Goal: Obtain resource: Obtain resource

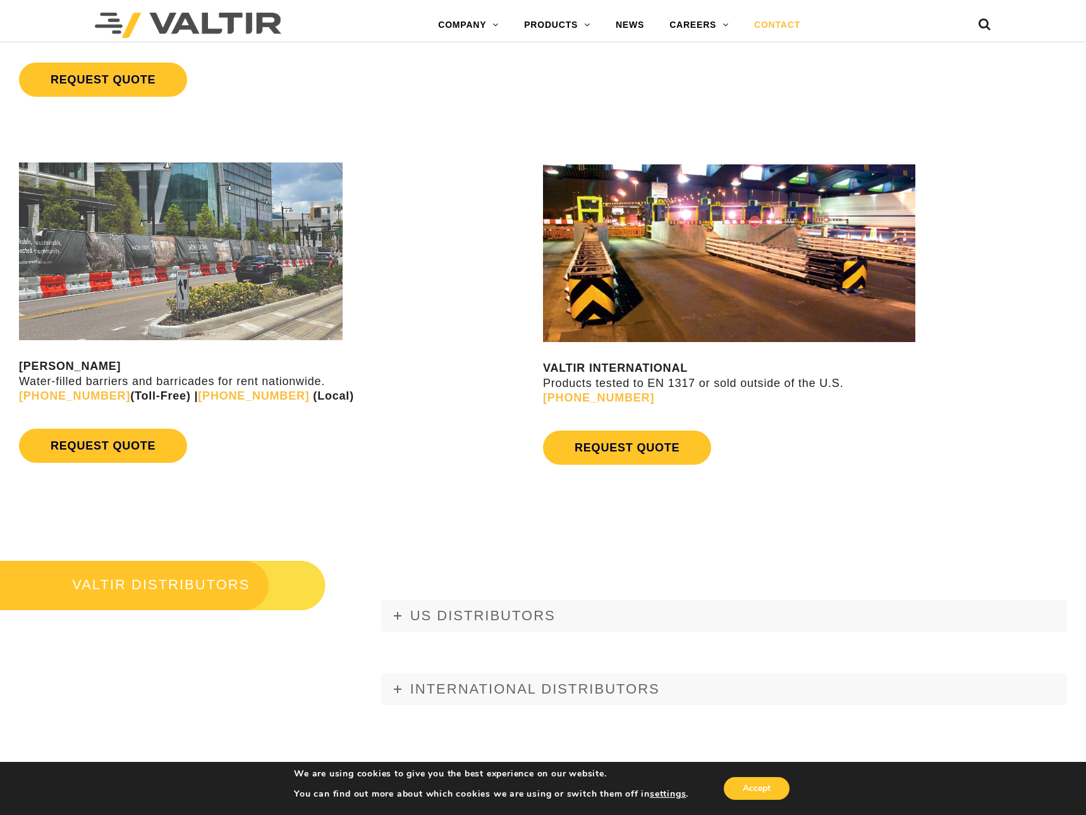
scroll to position [1074, 0]
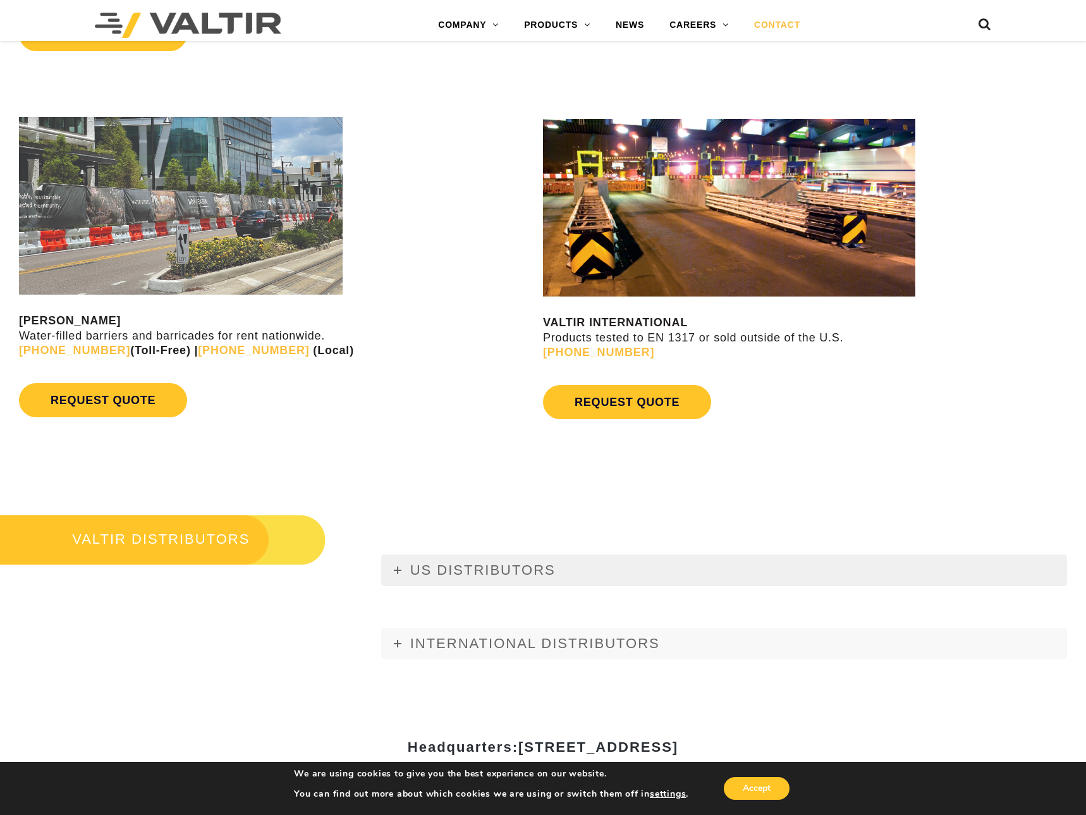
drag, startPoint x: 408, startPoint y: 572, endPoint x: 412, endPoint y: 555, distance: 17.6
click at [408, 571] on link "US DISTRIBUTORS" at bounding box center [724, 570] width 686 height 32
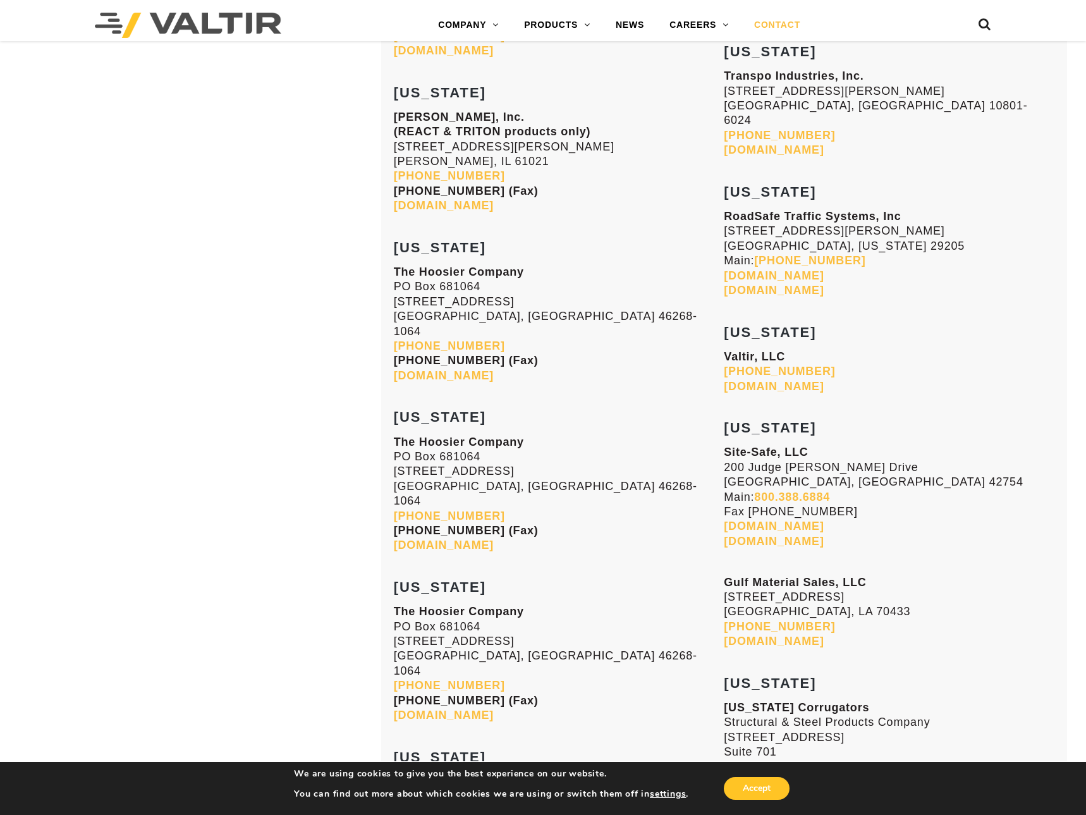
scroll to position [3728, 0]
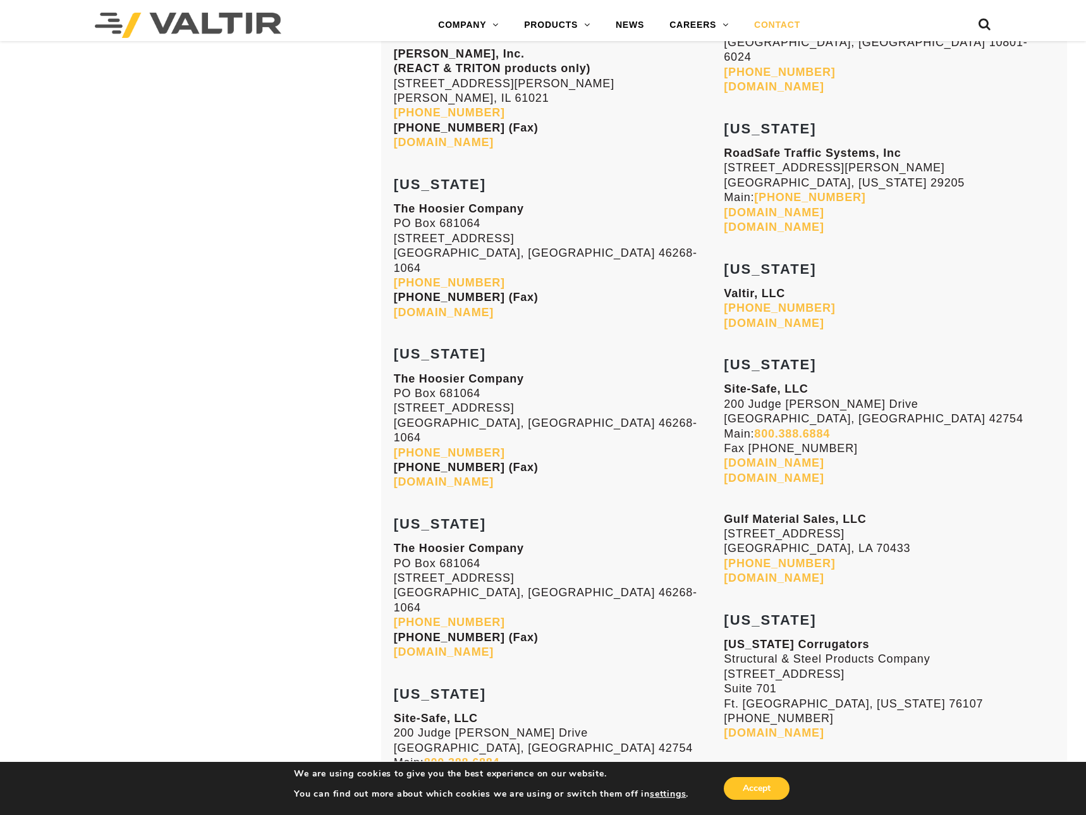
click at [777, 726] on link "txcorr.com" at bounding box center [774, 732] width 100 height 13
click at [447, 306] on link "hoosierco.com" at bounding box center [444, 312] width 100 height 13
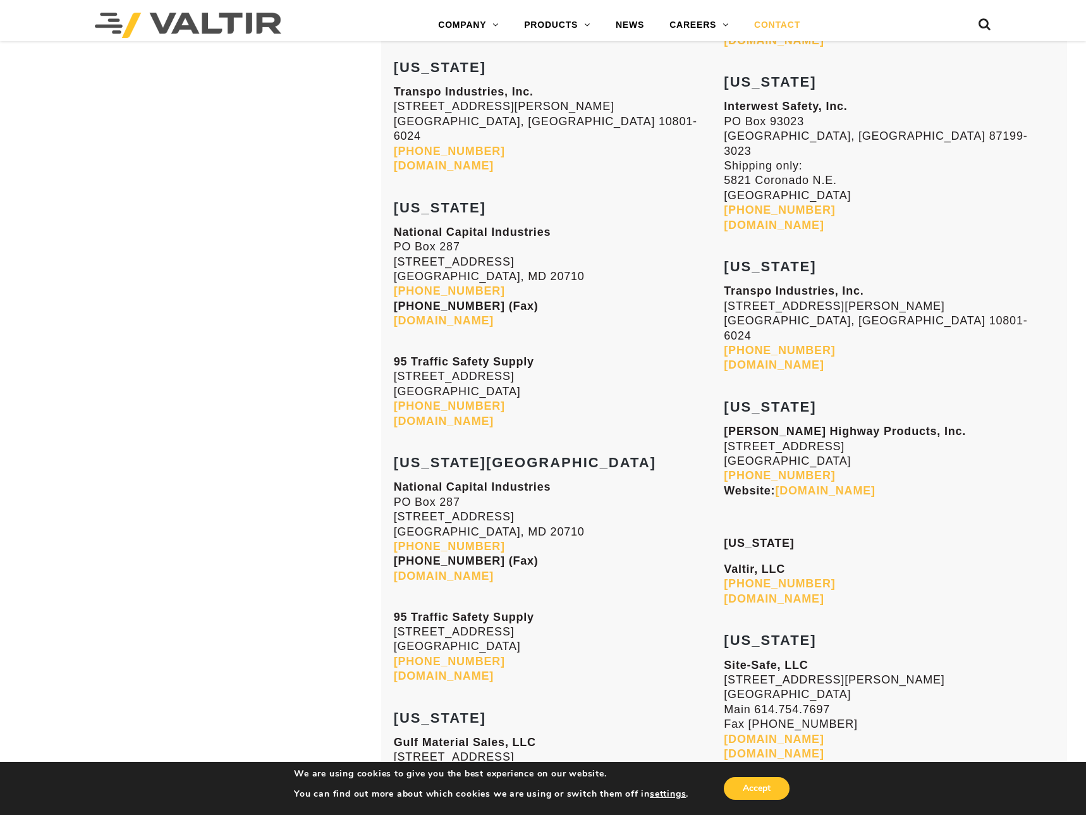
scroll to position [2212, 0]
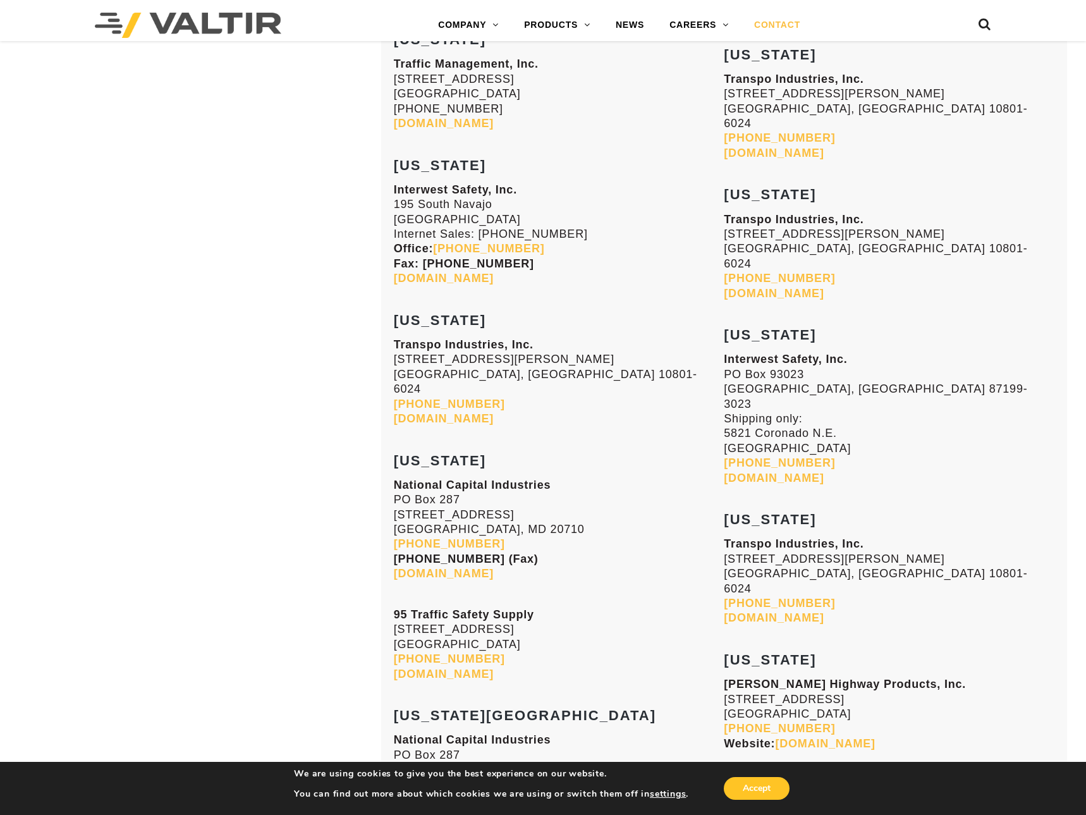
click at [760, 287] on link "transpo.com" at bounding box center [774, 293] width 100 height 13
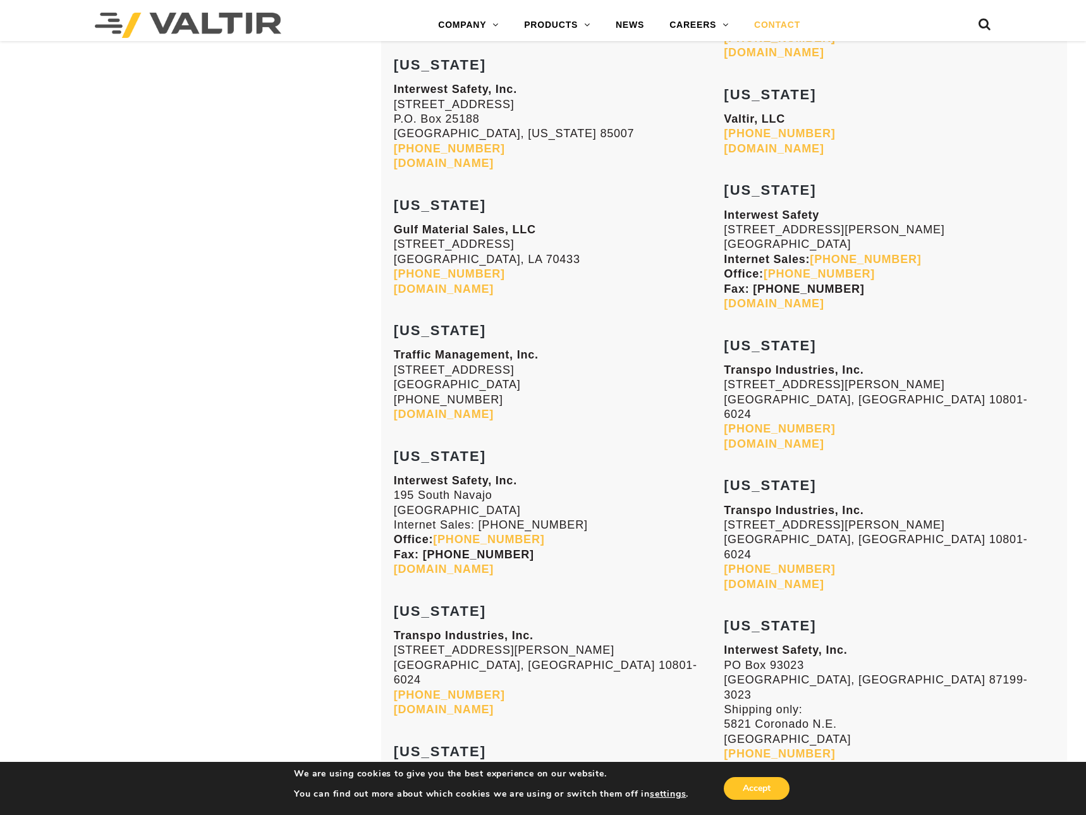
scroll to position [1833, 0]
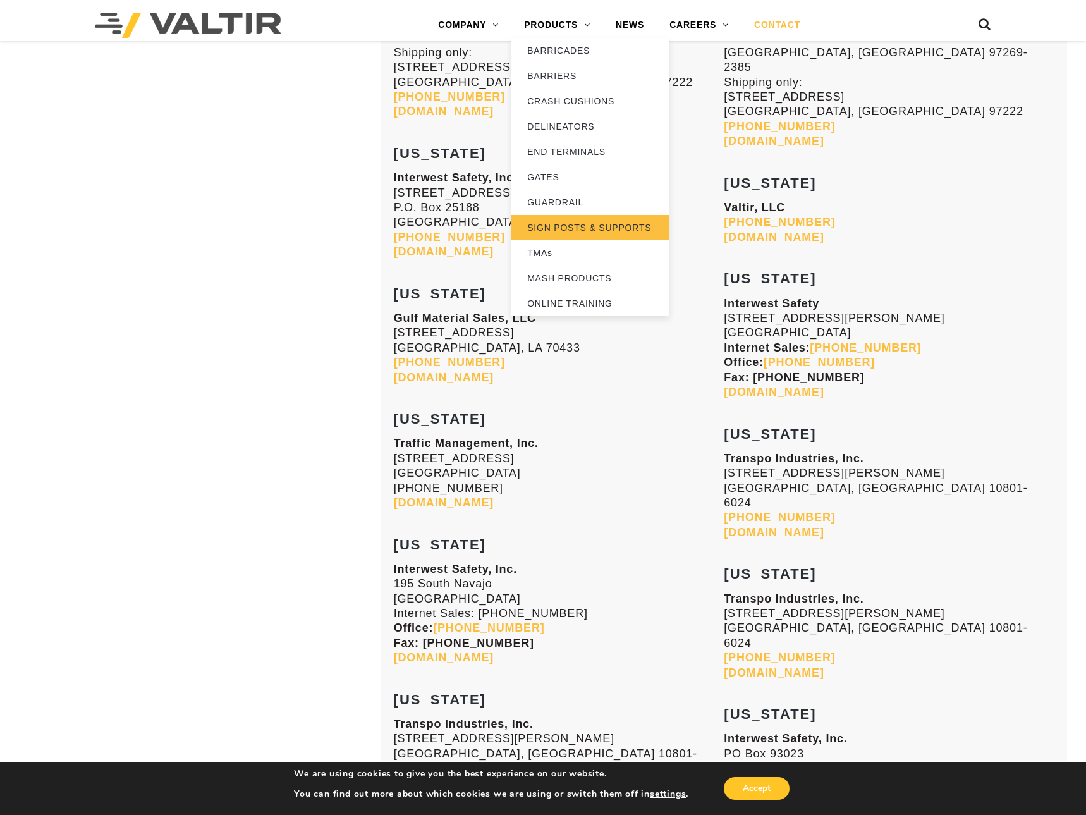
click at [578, 227] on link "SIGN POSTS & SUPPORTS" at bounding box center [590, 227] width 158 height 25
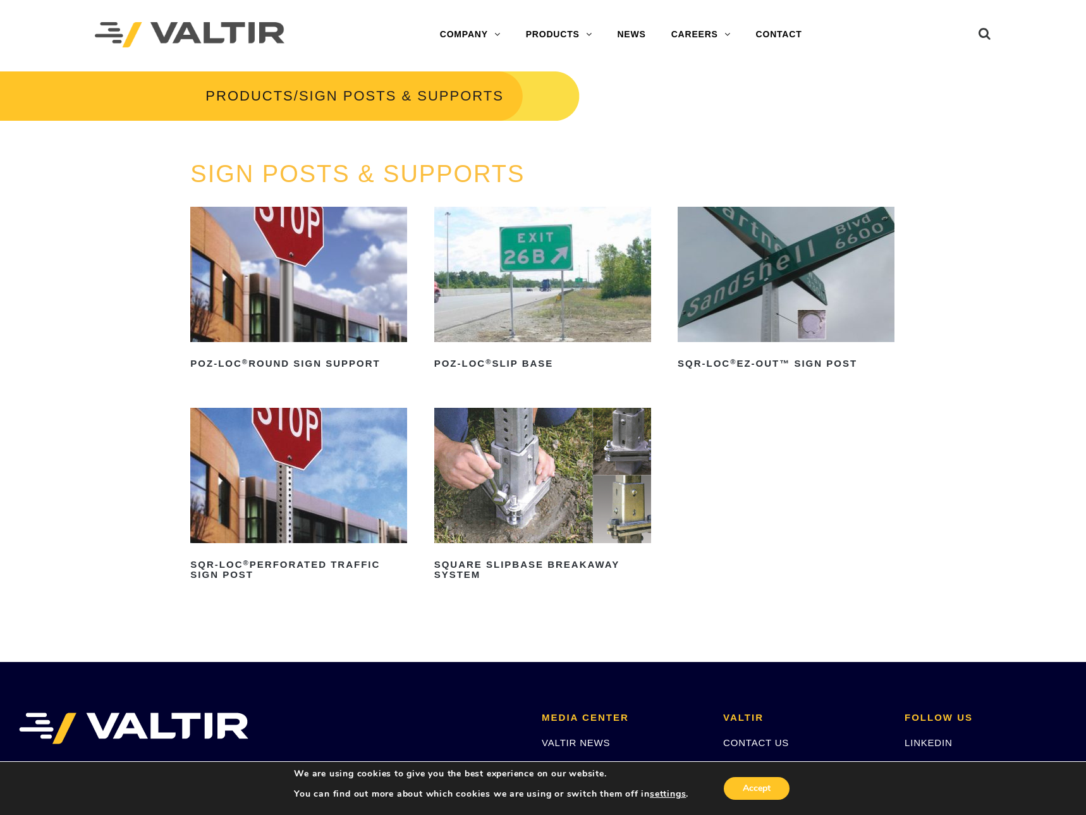
click at [570, 471] on img at bounding box center [542, 475] width 217 height 135
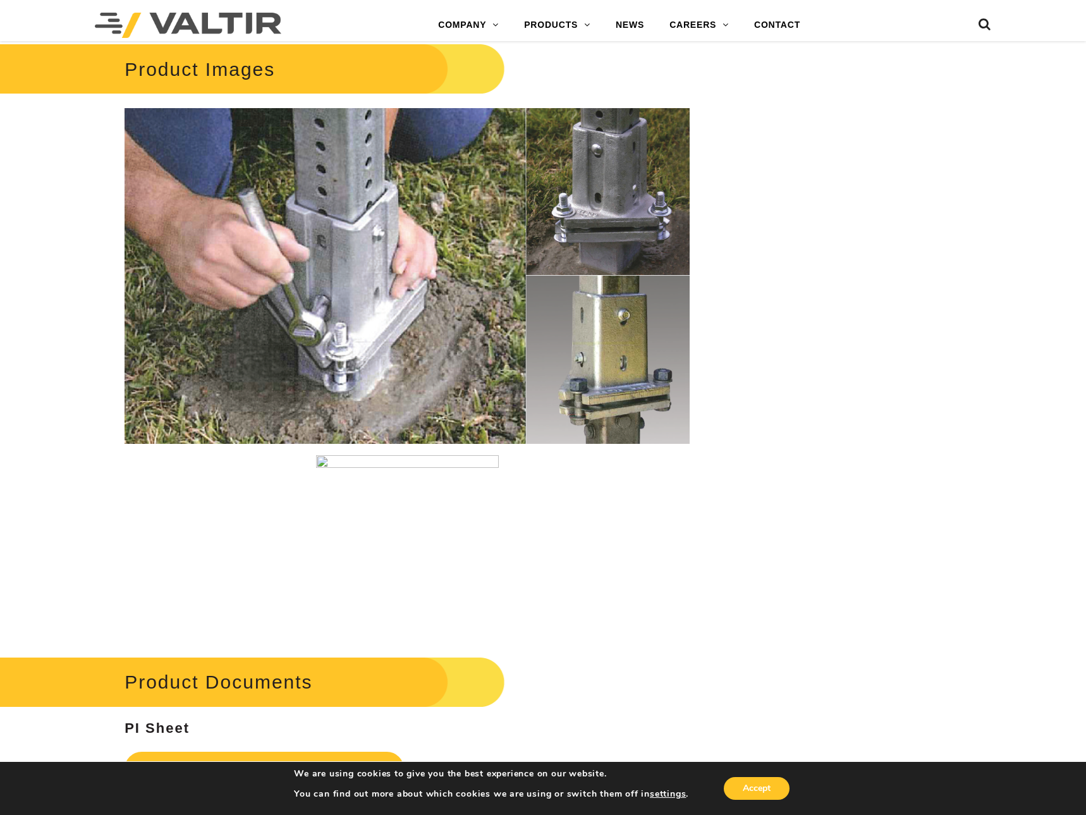
scroll to position [1517, 0]
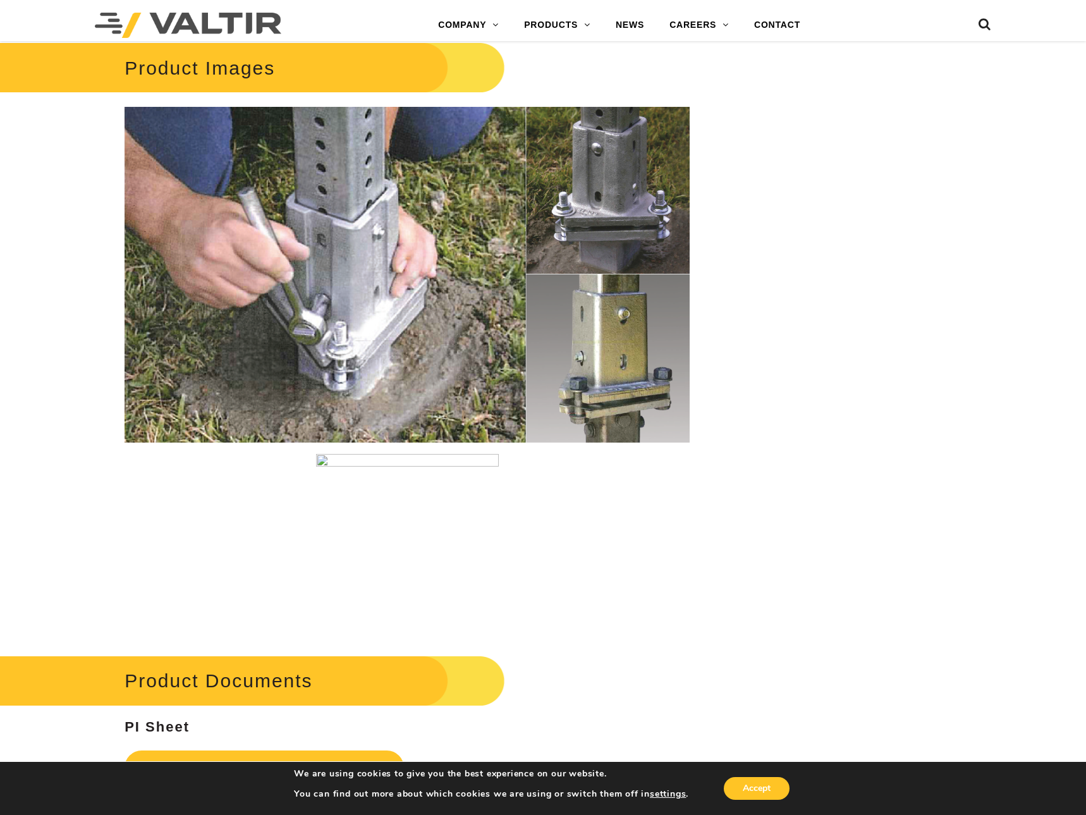
click at [570, 293] on img at bounding box center [406, 275] width 565 height 336
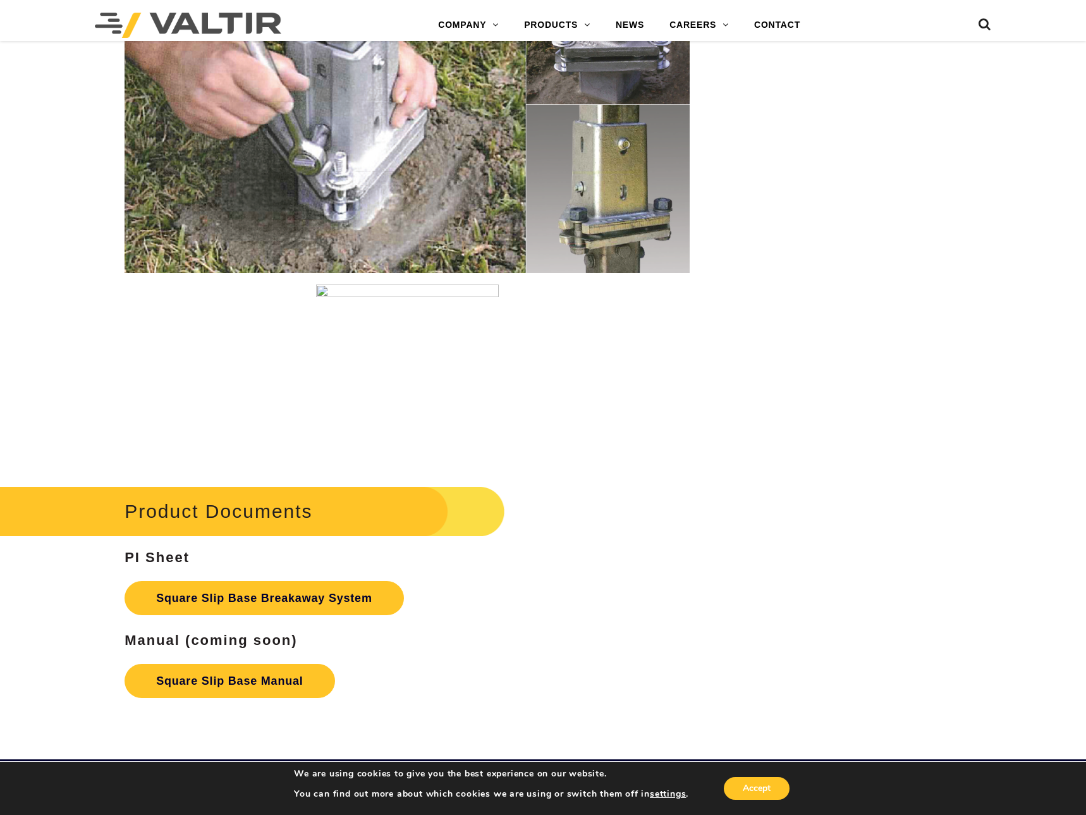
scroll to position [1896, 0]
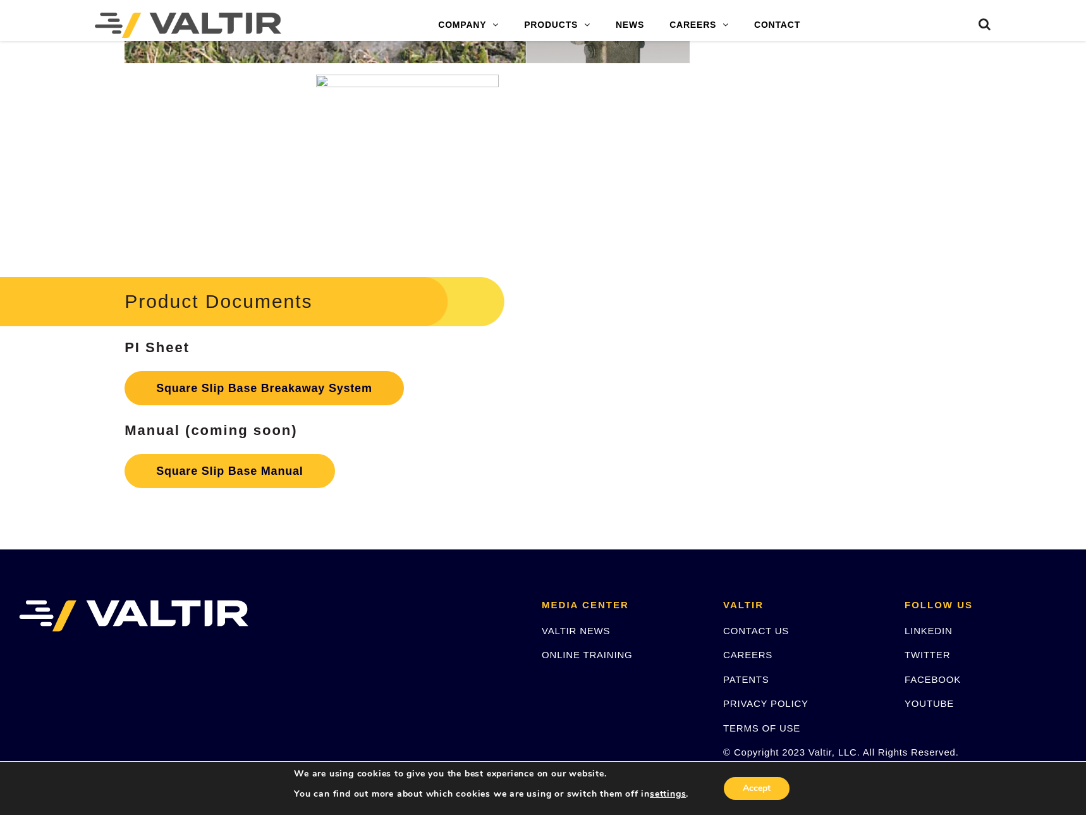
click at [238, 385] on link "Square Slip Base Breakaway System" at bounding box center [263, 388] width 279 height 34
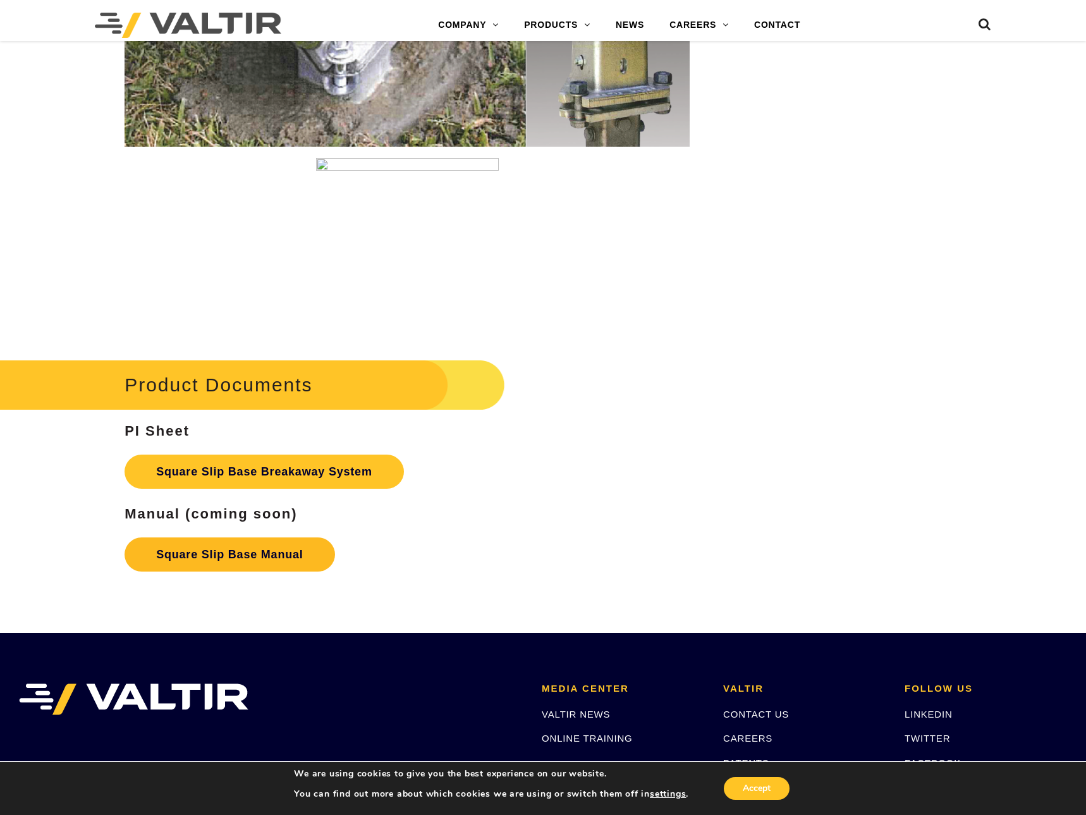
scroll to position [2010, 0]
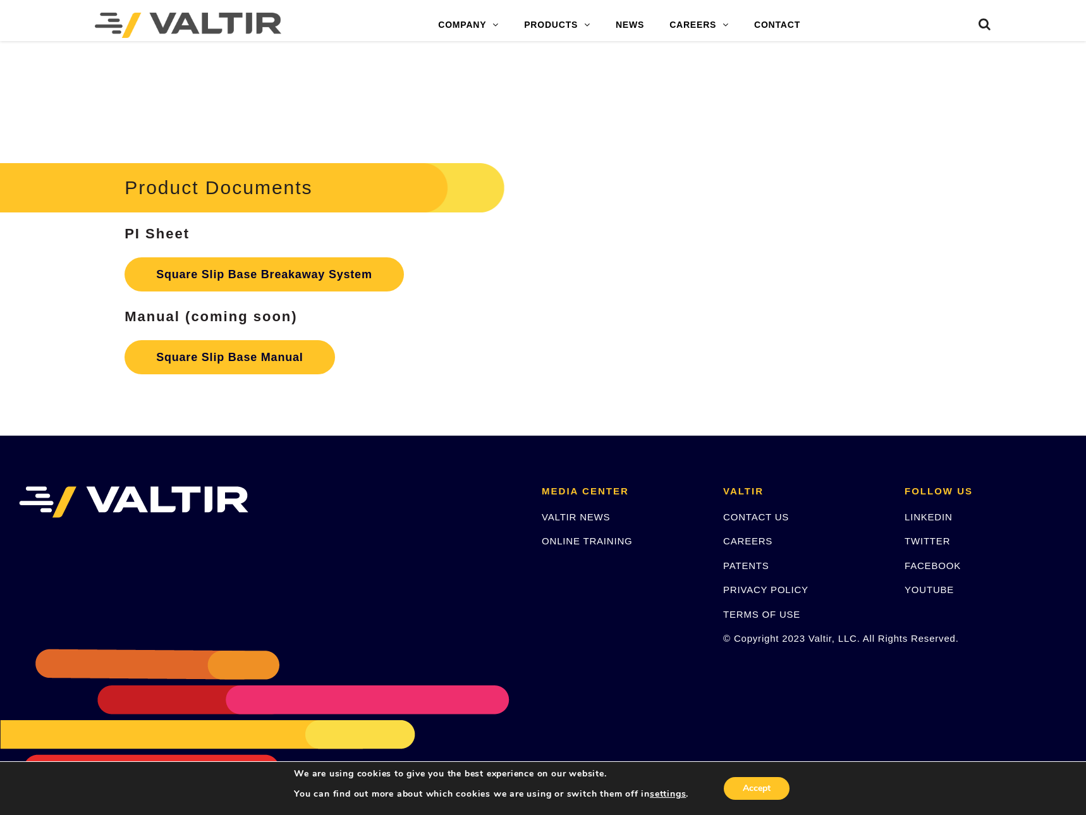
click at [141, 233] on strong "PI Sheet" at bounding box center [156, 234] width 65 height 16
click at [270, 349] on link "Square Slip Base Manual" at bounding box center [229, 357] width 210 height 34
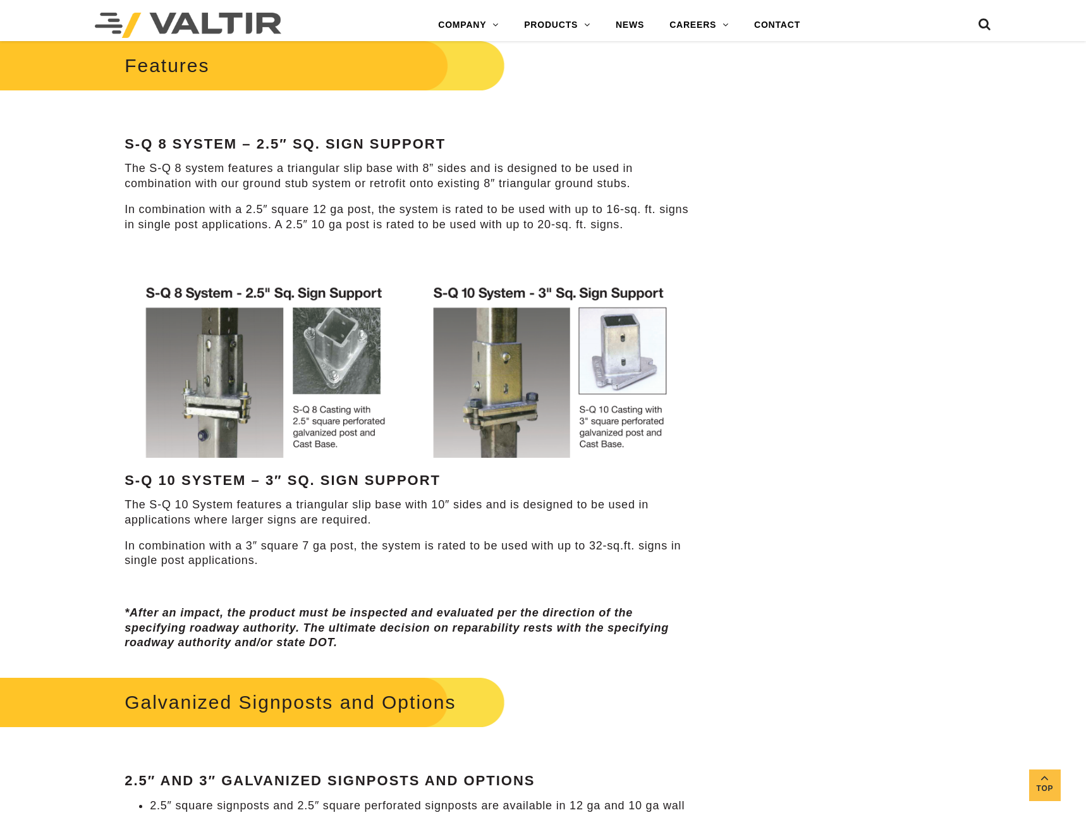
scroll to position [569, 0]
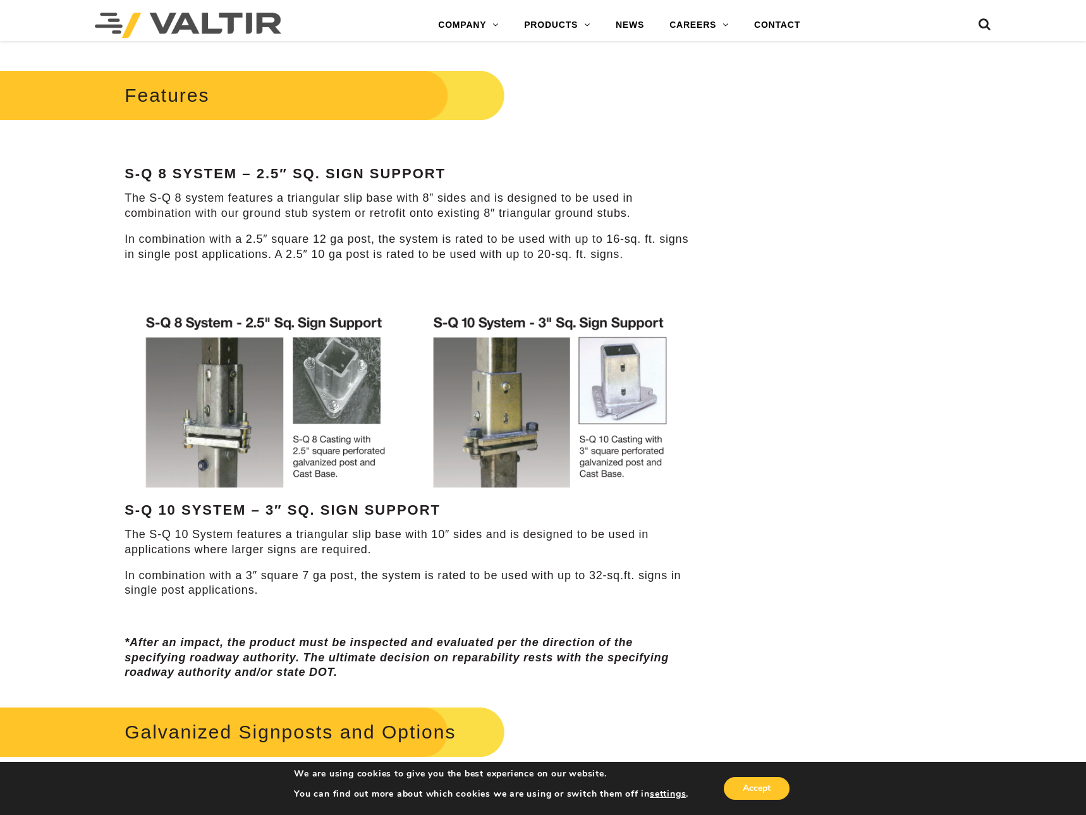
click at [622, 227] on div "Features S-Q 8 System – 2.5″ Sq. Sign Support The S-Q 8 system features a trian…" at bounding box center [406, 373] width 565 height 614
